Goal: Information Seeking & Learning: Find contact information

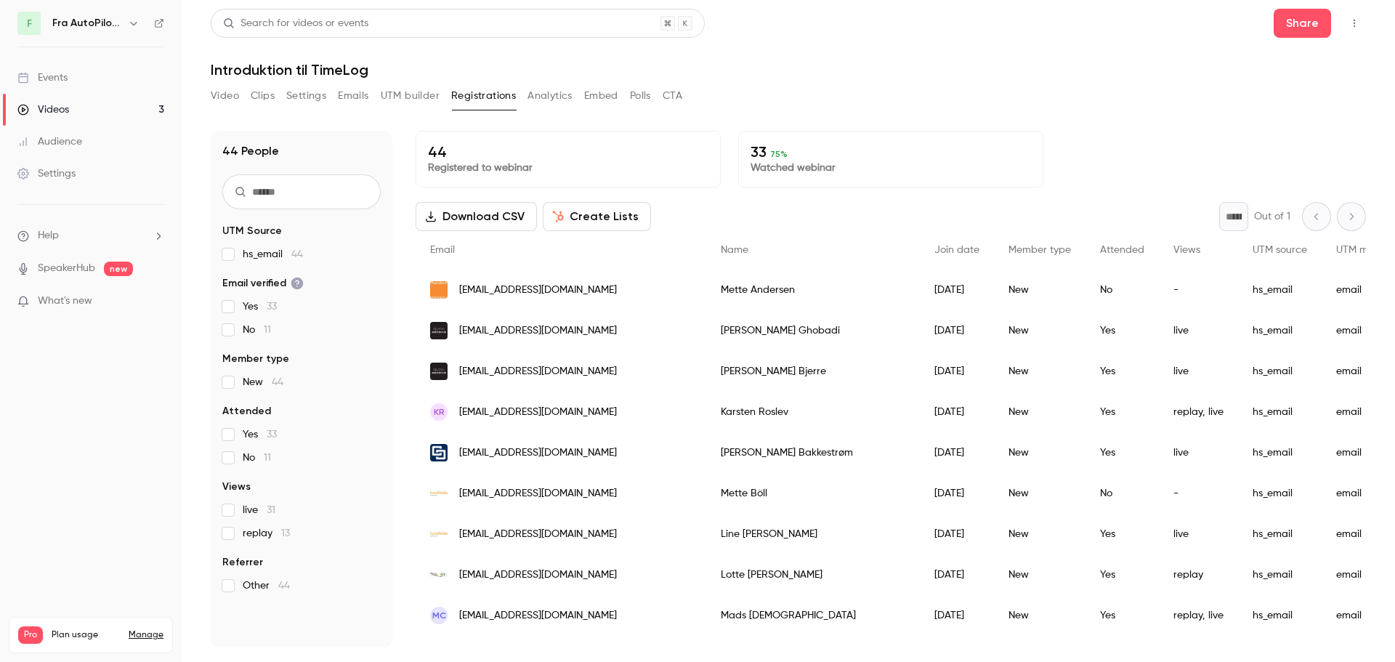
click at [272, 98] on button "Clips" at bounding box center [263, 95] width 24 height 23
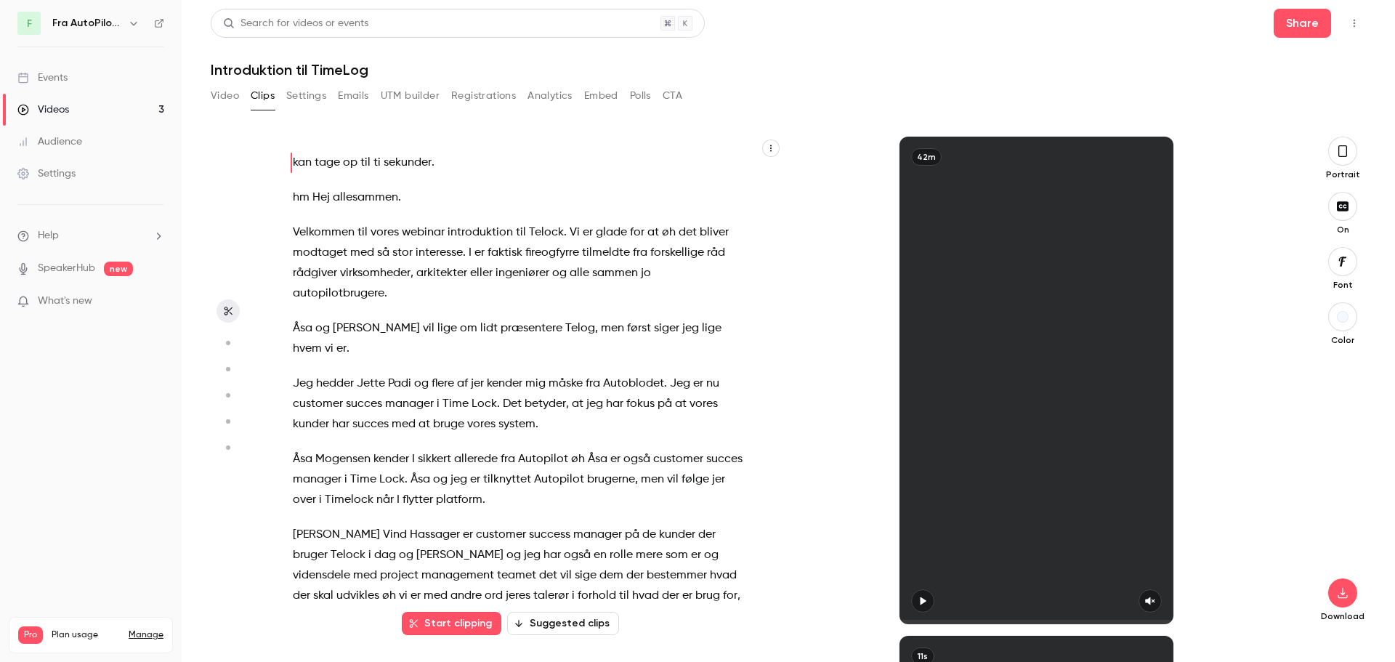
click at [320, 94] on button "Settings" at bounding box center [306, 95] width 40 height 23
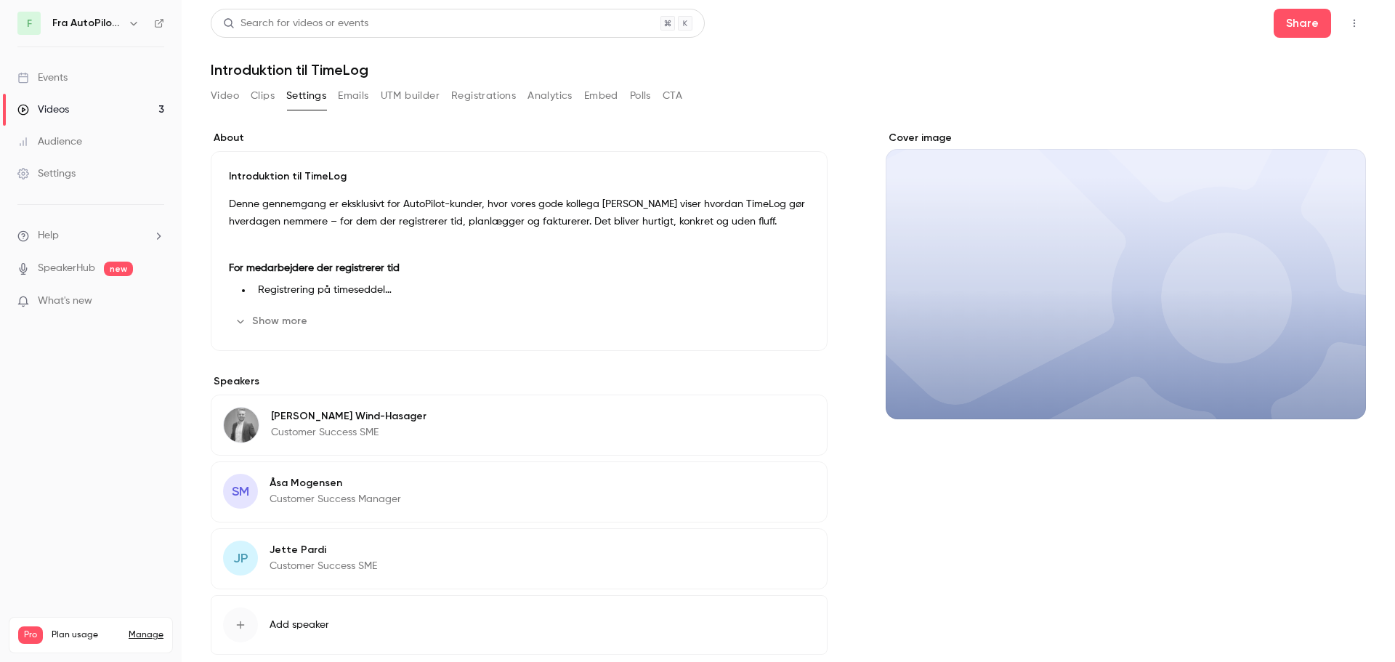
click at [349, 96] on button "Emails" at bounding box center [353, 95] width 31 height 23
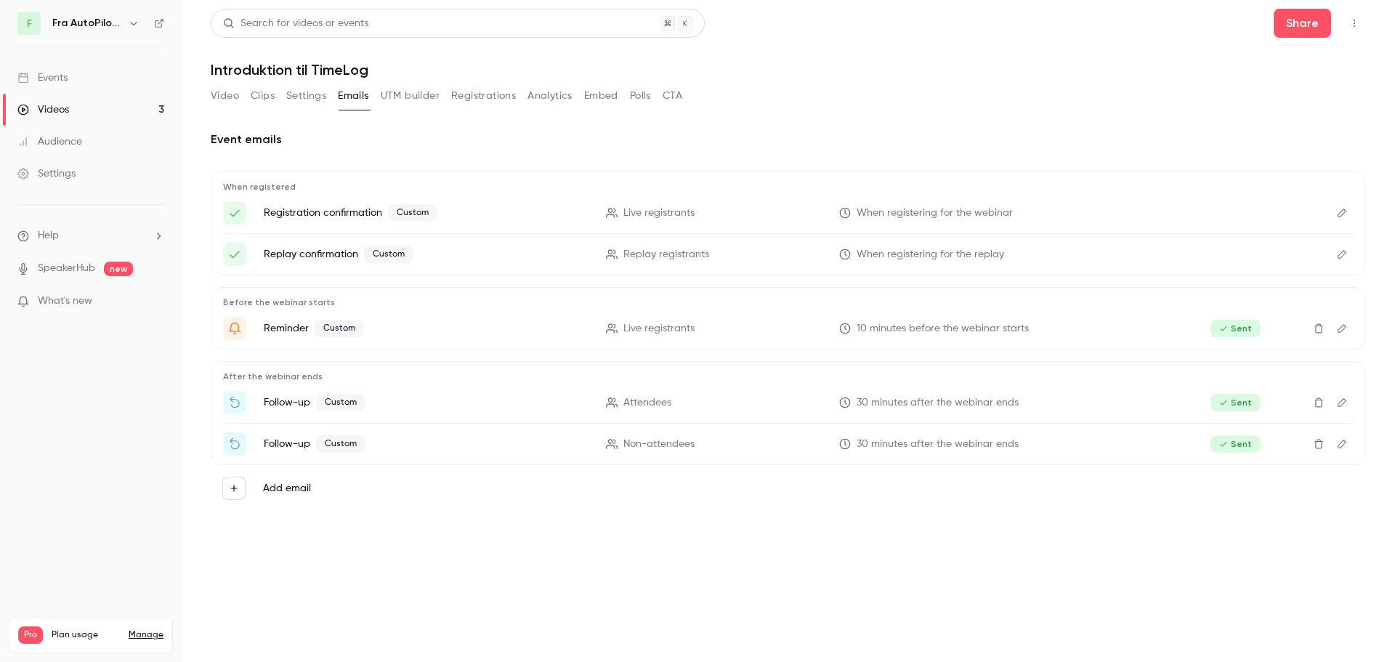
click at [419, 92] on button "UTM builder" at bounding box center [410, 95] width 59 height 23
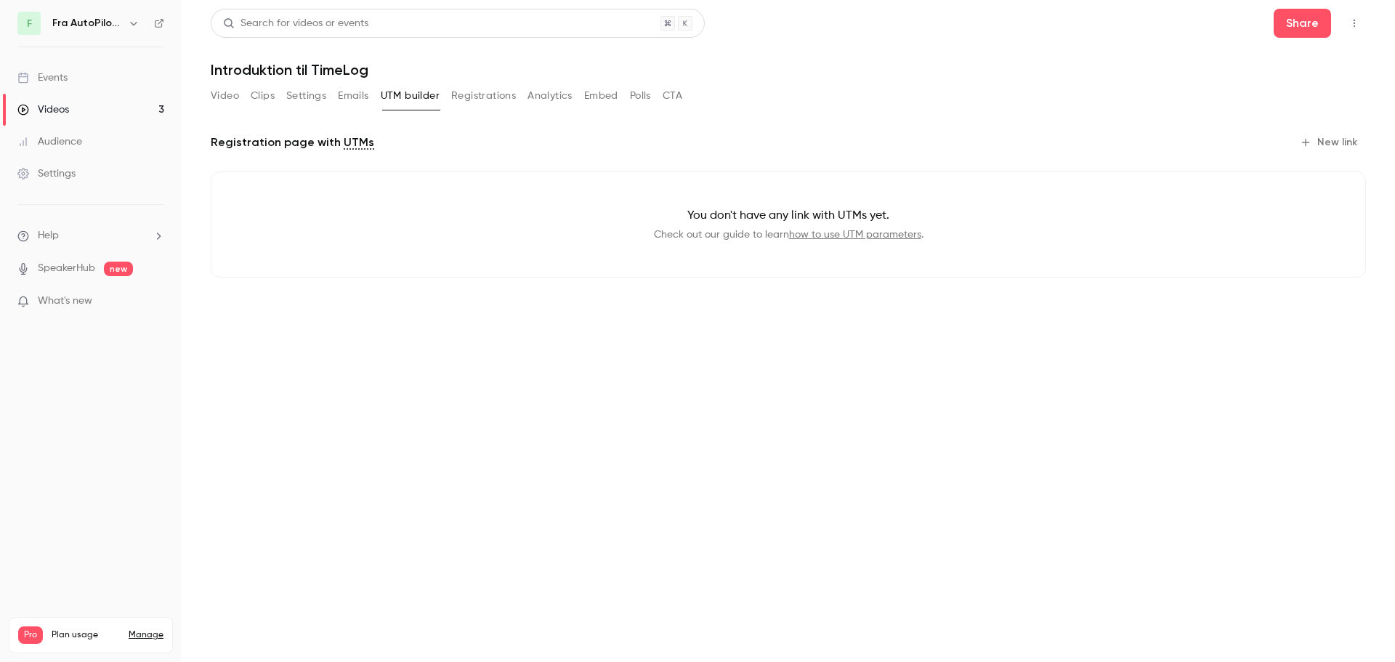
click at [470, 101] on button "Registrations" at bounding box center [483, 95] width 65 height 23
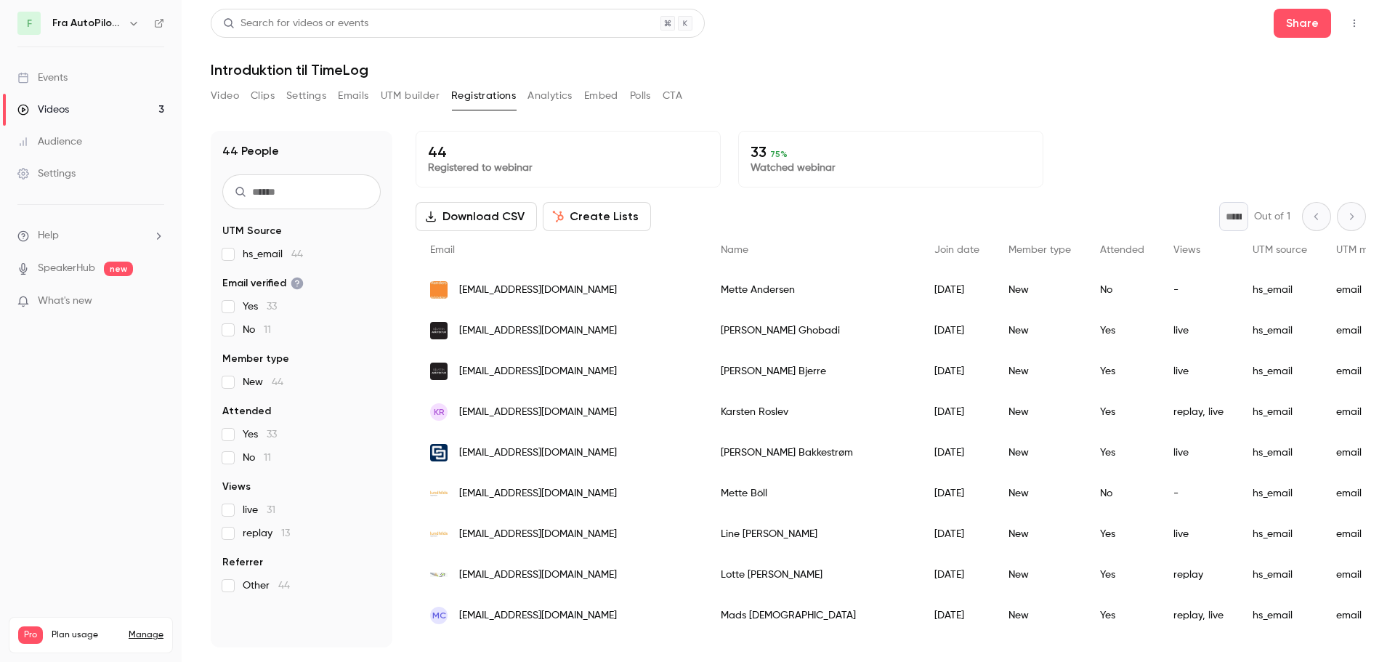
click at [559, 102] on button "Analytics" at bounding box center [550, 95] width 45 height 23
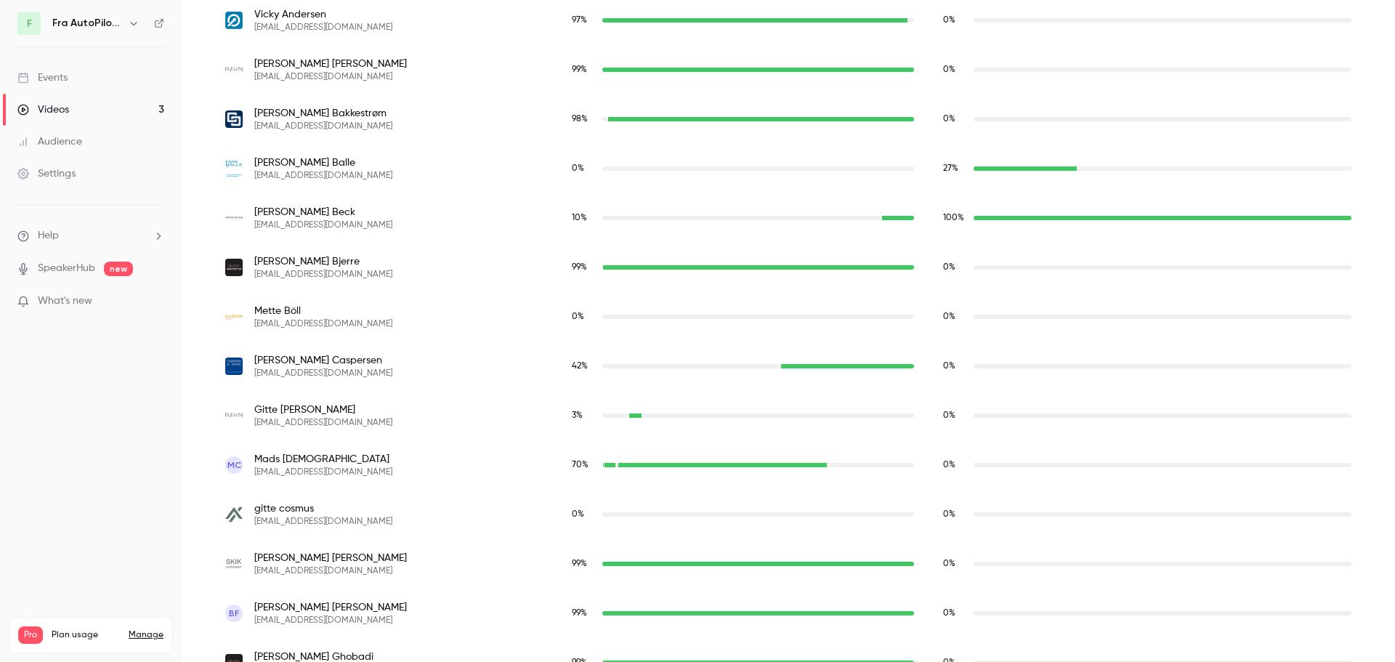
scroll to position [823, 0]
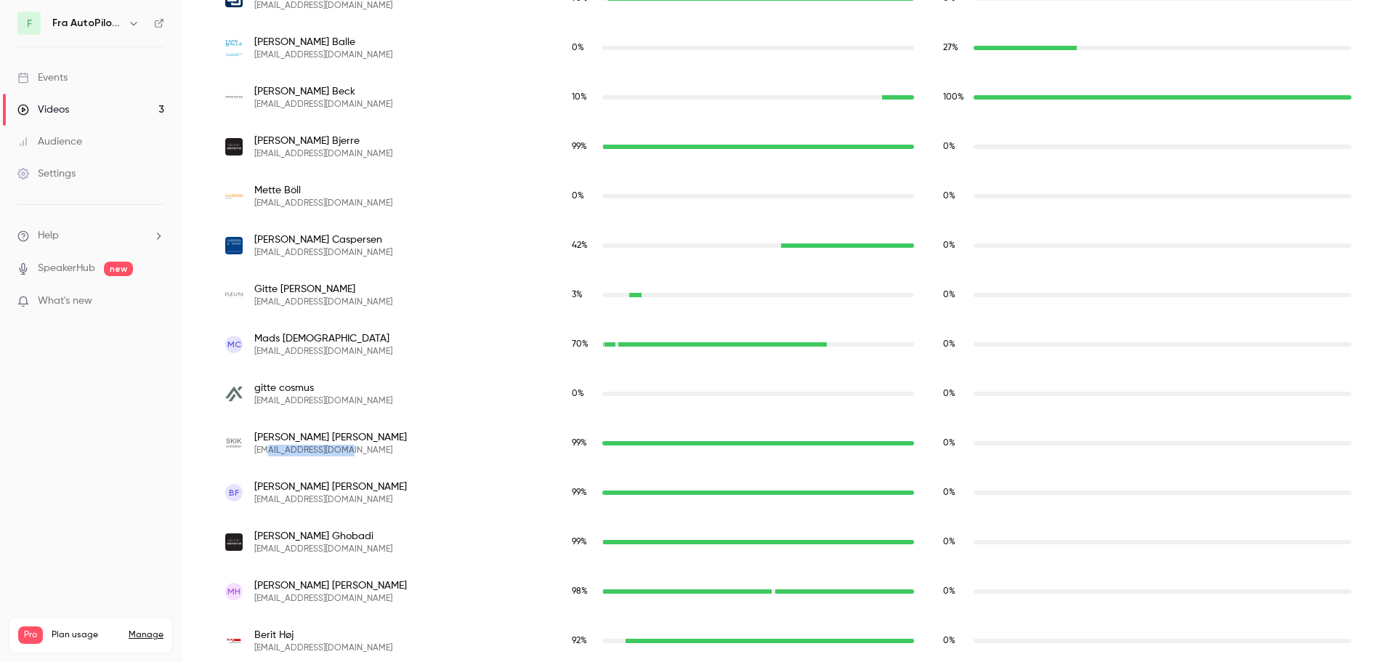
drag, startPoint x: 270, startPoint y: 450, endPoint x: 335, endPoint y: 449, distance: 65.4
click at [335, 449] on span "[EMAIL_ADDRESS][DOMAIN_NAME]" at bounding box center [330, 451] width 153 height 12
copy span "[DOMAIN_NAME]"
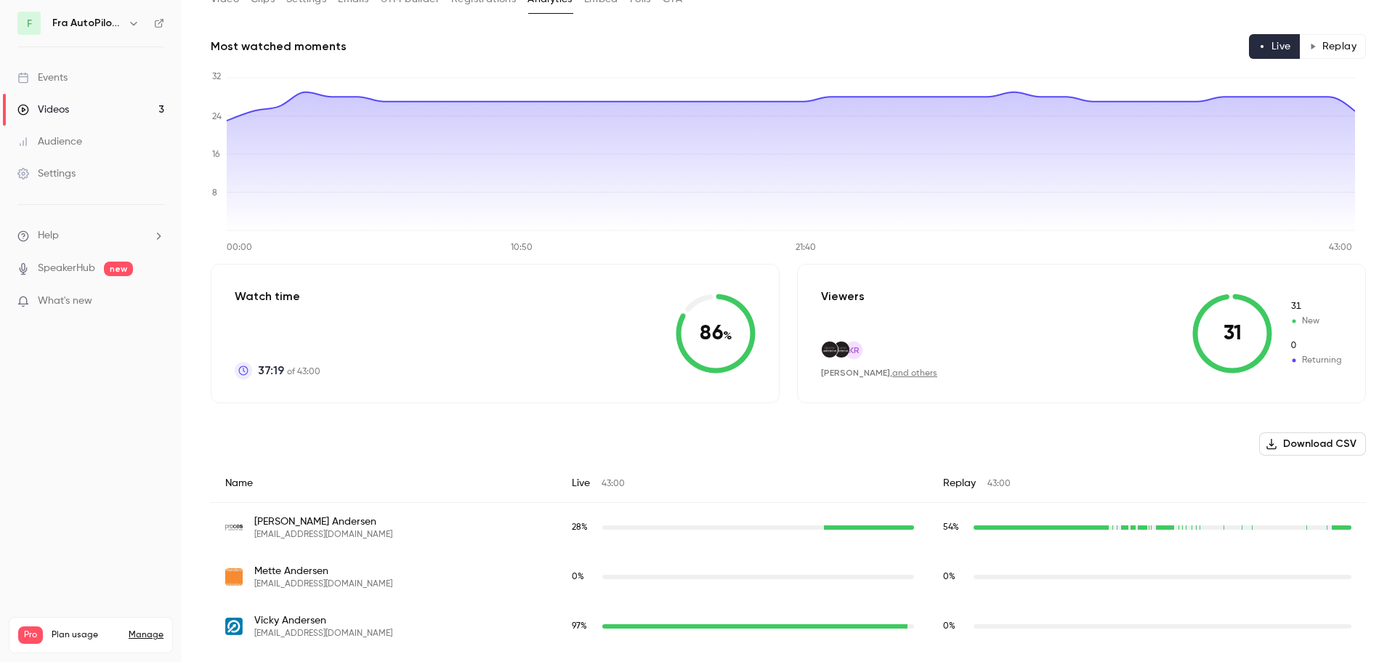
scroll to position [0, 0]
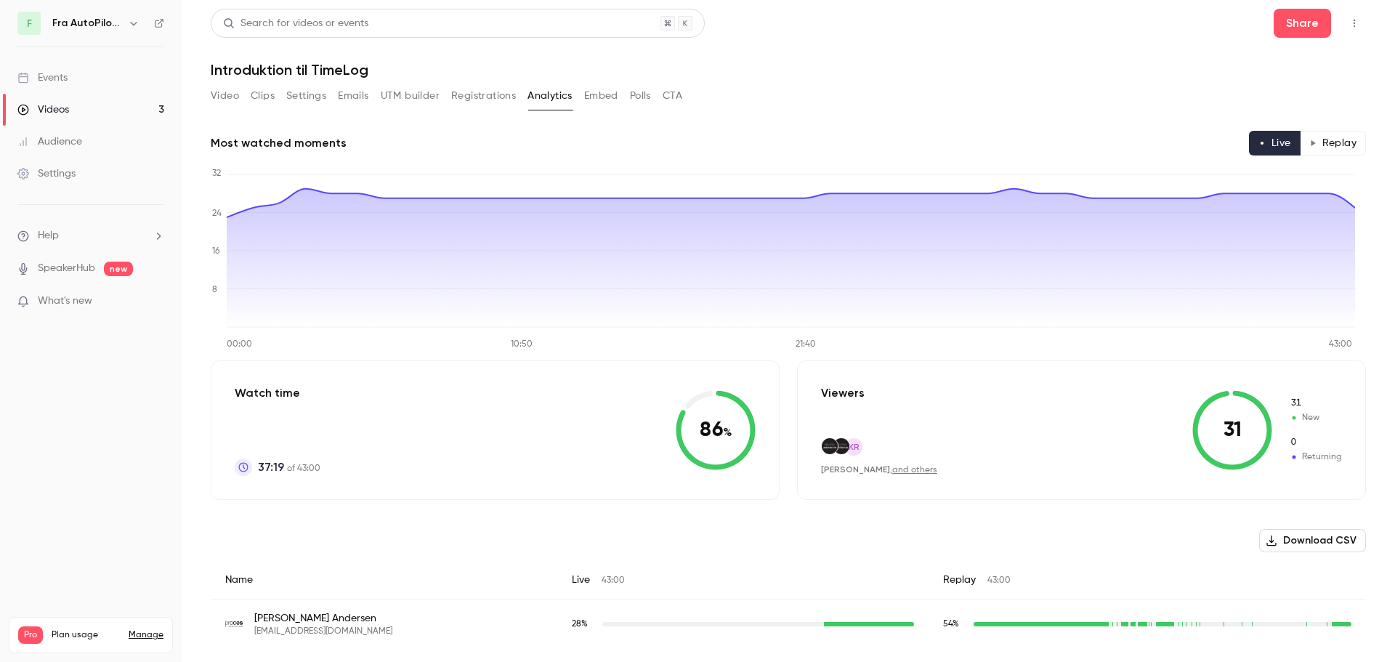
click at [1321, 140] on button "Replay" at bounding box center [1333, 143] width 66 height 25
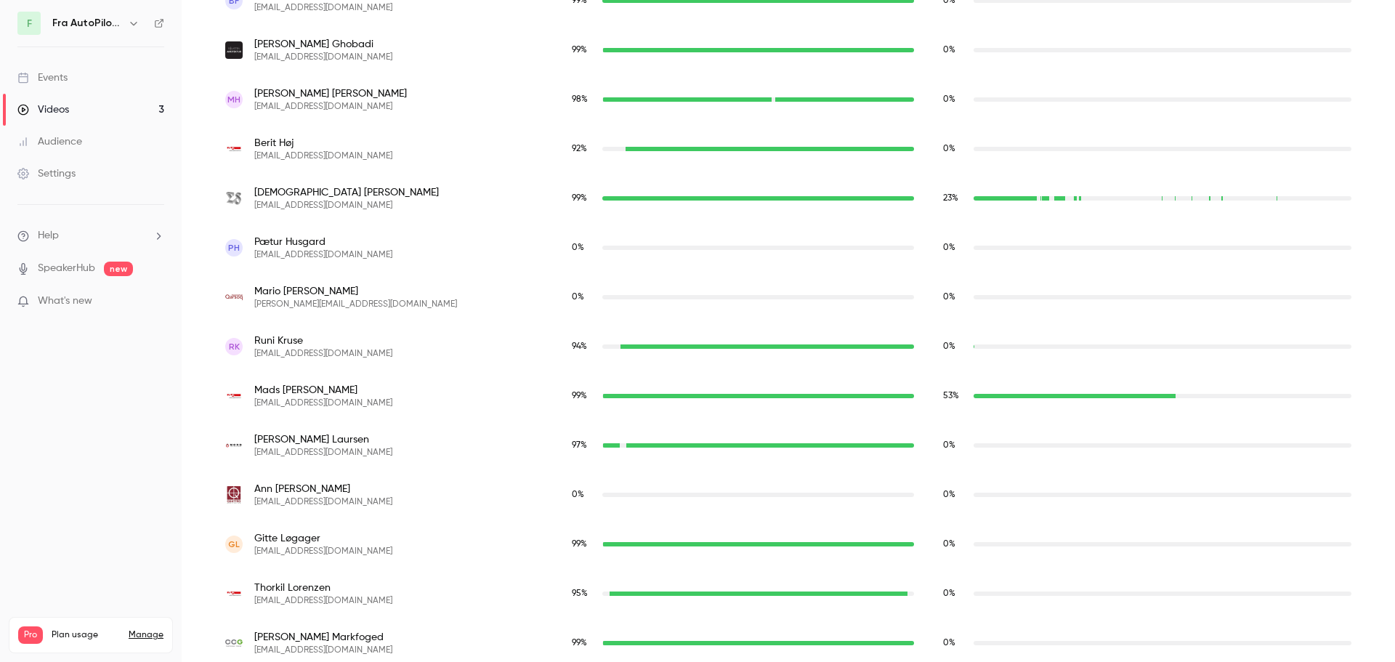
scroll to position [1363, 0]
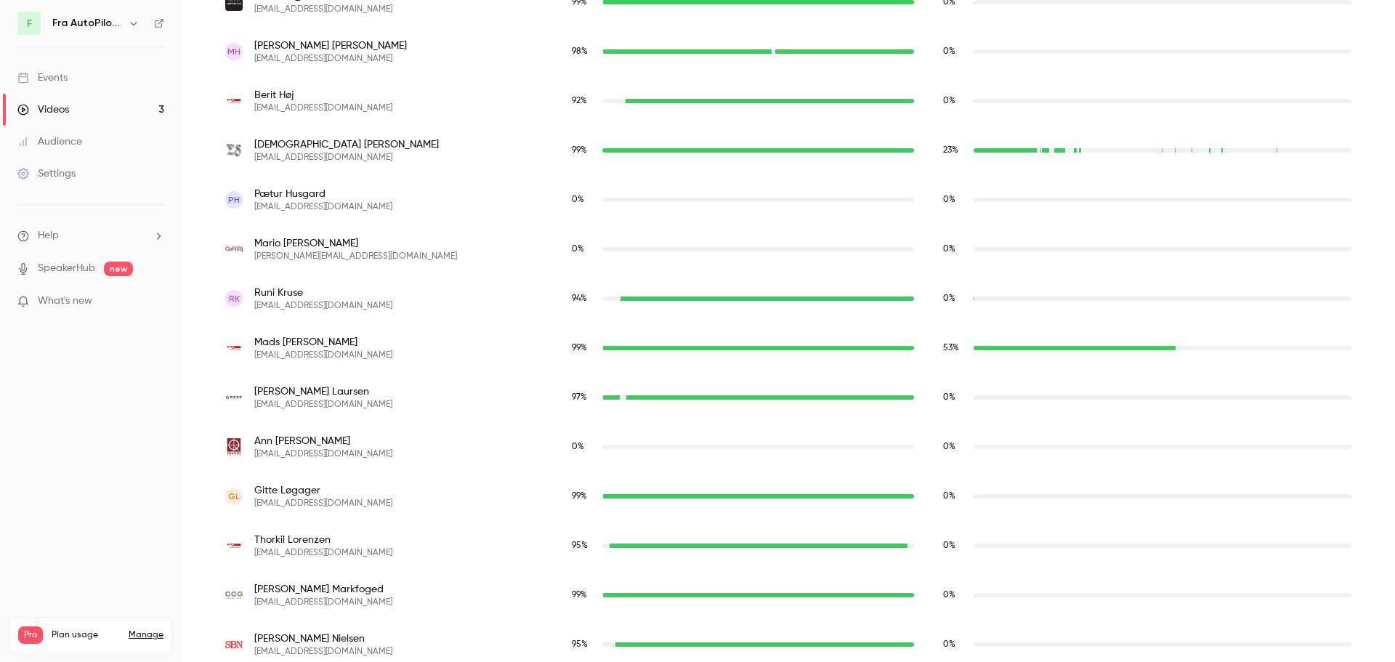
click at [1354, 485] on div "0 %" at bounding box center [1147, 496] width 437 height 49
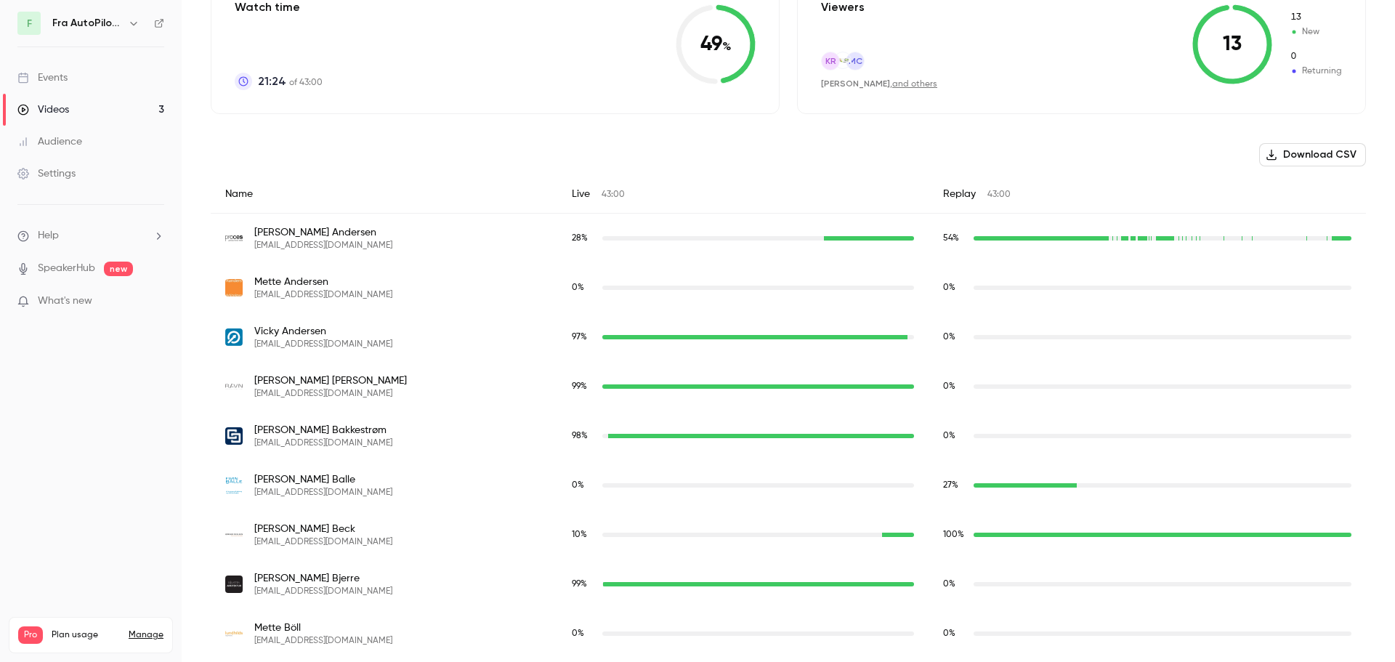
scroll to position [0, 0]
